Goal: Task Accomplishment & Management: Manage account settings

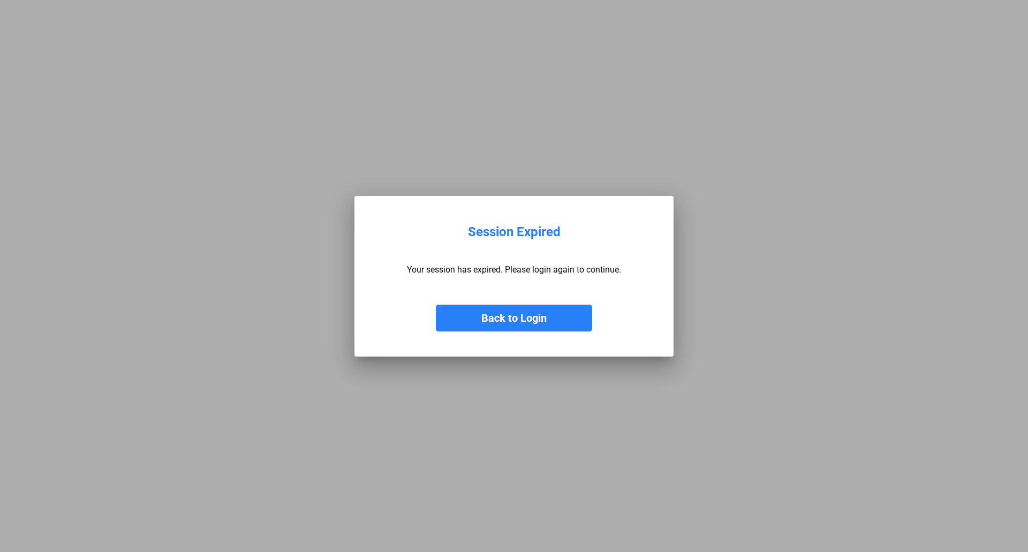
click at [509, 318] on button "Back to Login" at bounding box center [514, 318] width 156 height 27
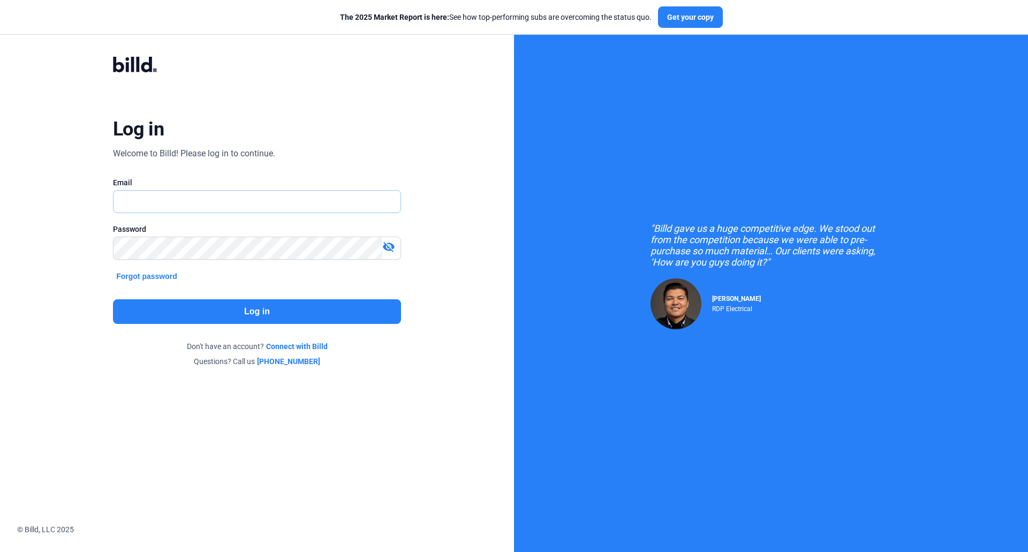
type input "[EMAIL_ADDRESS][DOMAIN_NAME]"
click at [237, 315] on button "Log in" at bounding box center [257, 311] width 288 height 25
